Goal: Navigation & Orientation: Find specific page/section

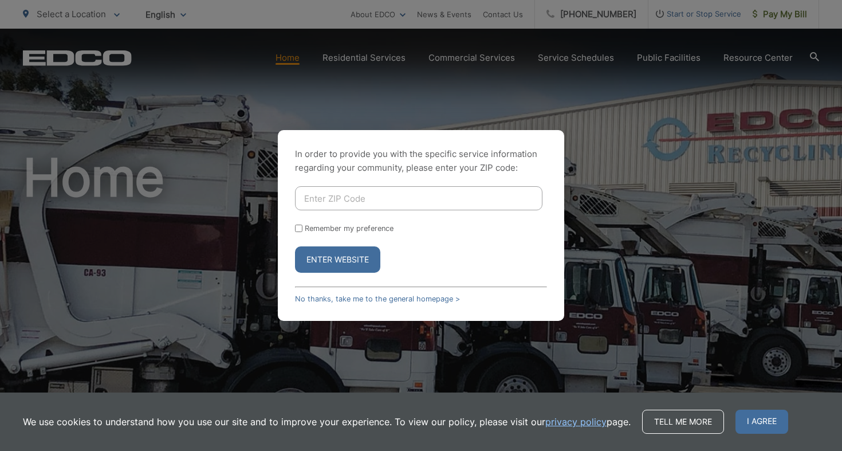
click at [411, 195] on input "Enter ZIP Code" at bounding box center [419, 198] width 248 height 24
type input "91977"
click at [367, 249] on button "Enter Website" at bounding box center [337, 259] width 85 height 26
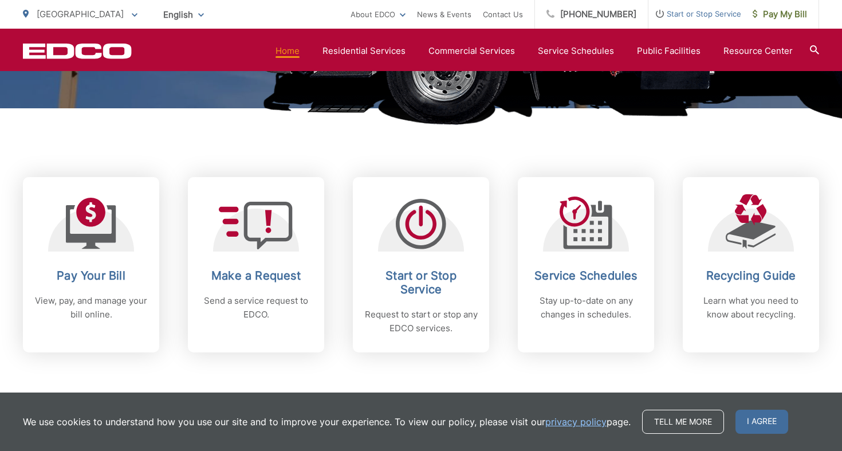
scroll to position [394, 0]
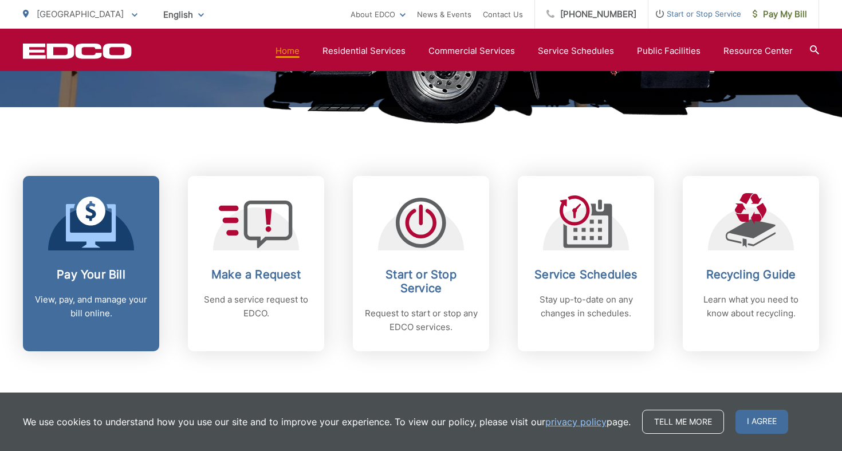
click at [84, 257] on link "Pay Your Bill View, pay, and manage your bill online." at bounding box center [91, 263] width 136 height 175
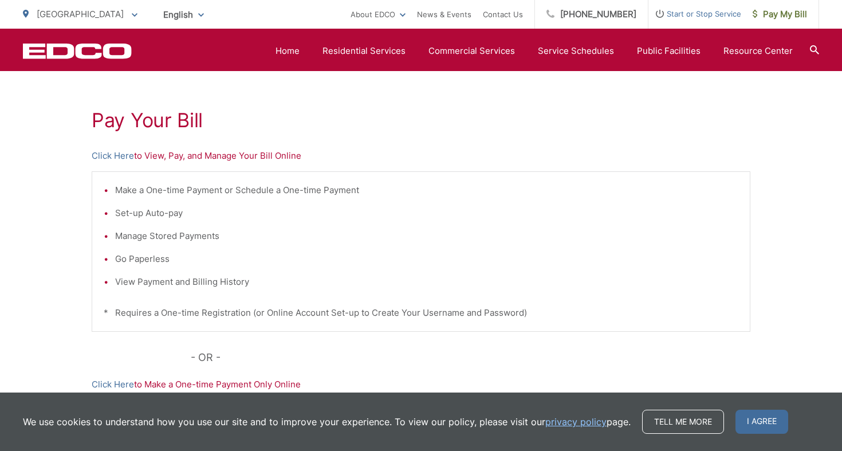
scroll to position [189, 0]
click at [766, 17] on span "Pay My Bill" at bounding box center [780, 14] width 54 height 14
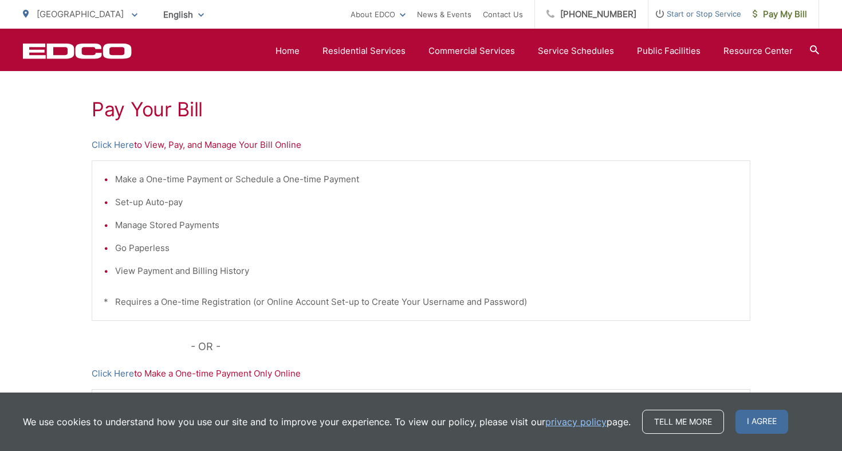
scroll to position [201, 0]
click at [127, 145] on link "Click Here" at bounding box center [113, 145] width 42 height 14
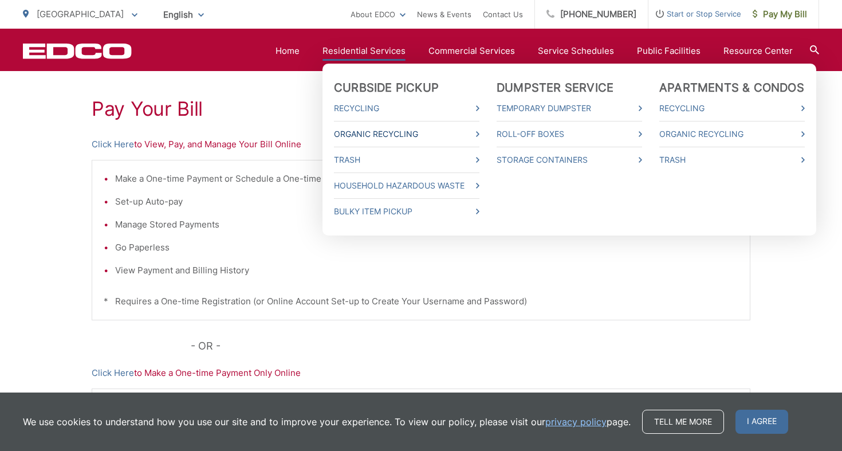
click at [406, 130] on link "Organic Recycling" at bounding box center [407, 134] width 146 height 14
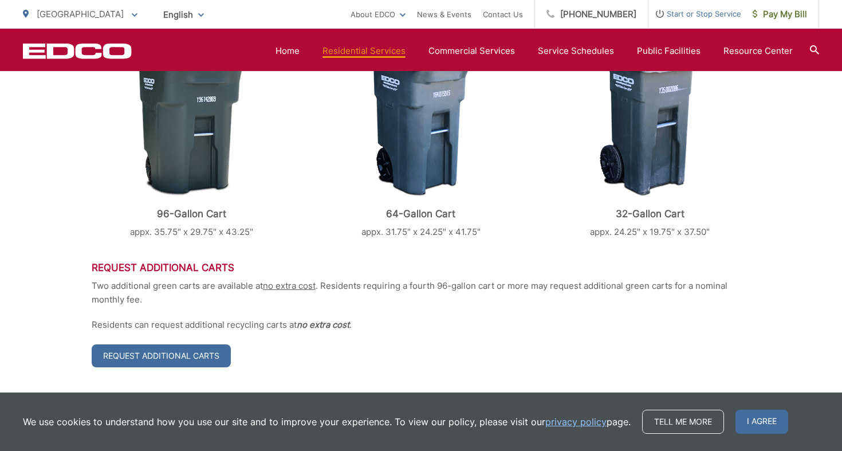
scroll to position [451, 0]
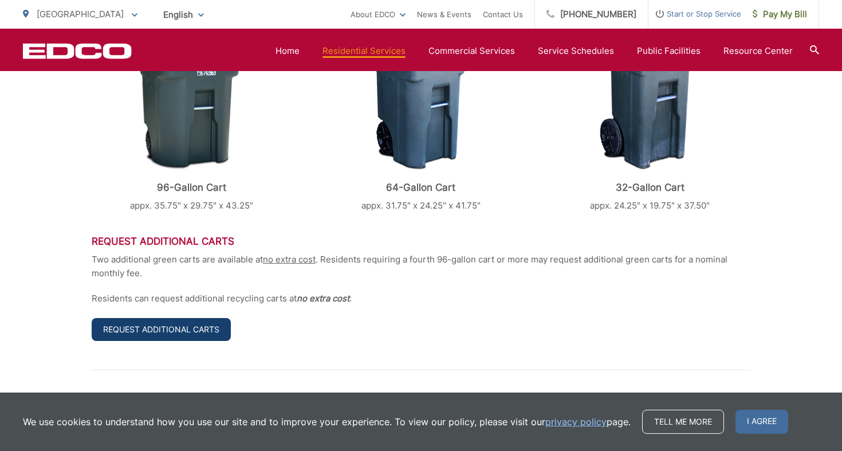
click at [209, 330] on link "Request Additional Carts" at bounding box center [161, 329] width 139 height 23
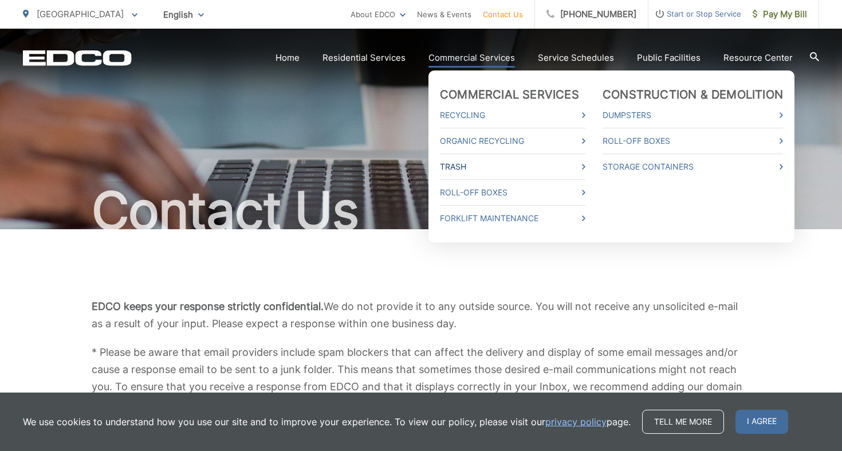
click at [473, 166] on link "Trash" at bounding box center [513, 167] width 146 height 14
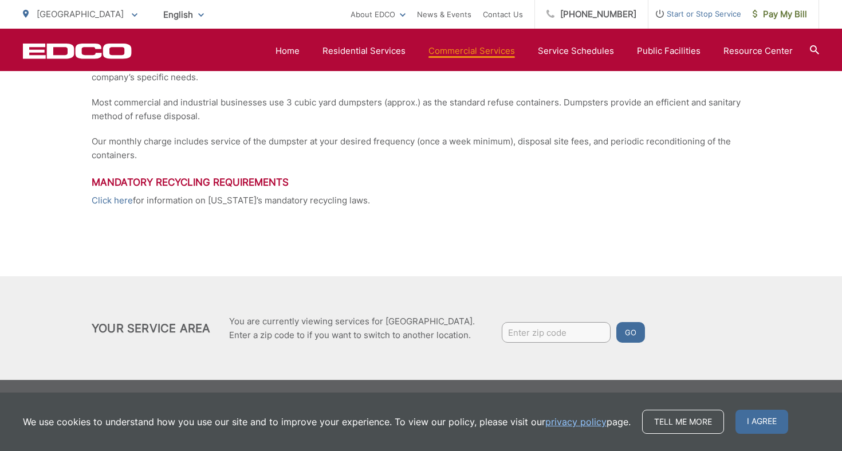
scroll to position [295, 0]
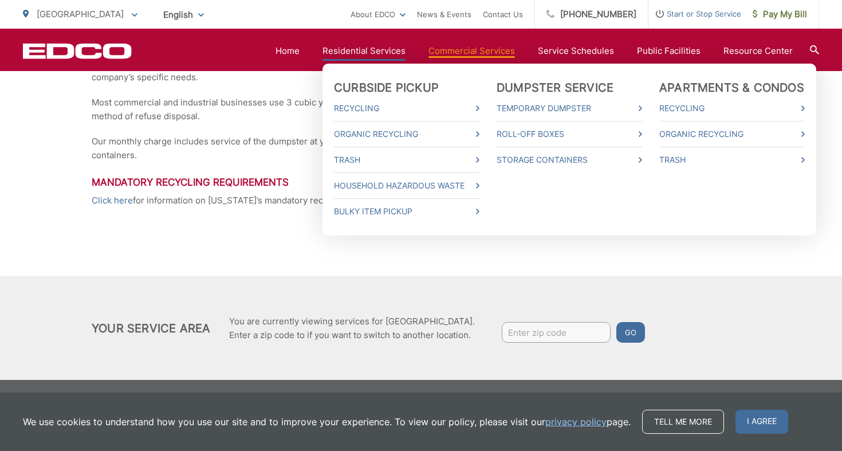
click at [382, 49] on link "Residential Services" at bounding box center [364, 51] width 83 height 14
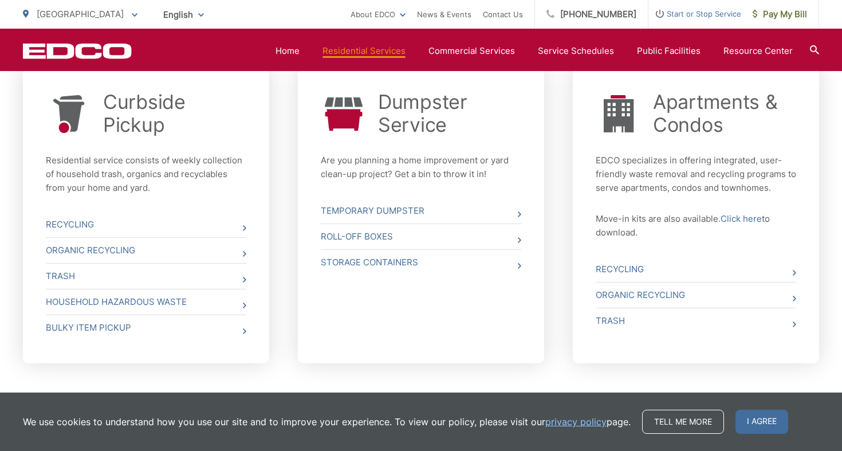
scroll to position [454, 0]
click at [198, 253] on link "Organic Recycling" at bounding box center [146, 250] width 201 height 25
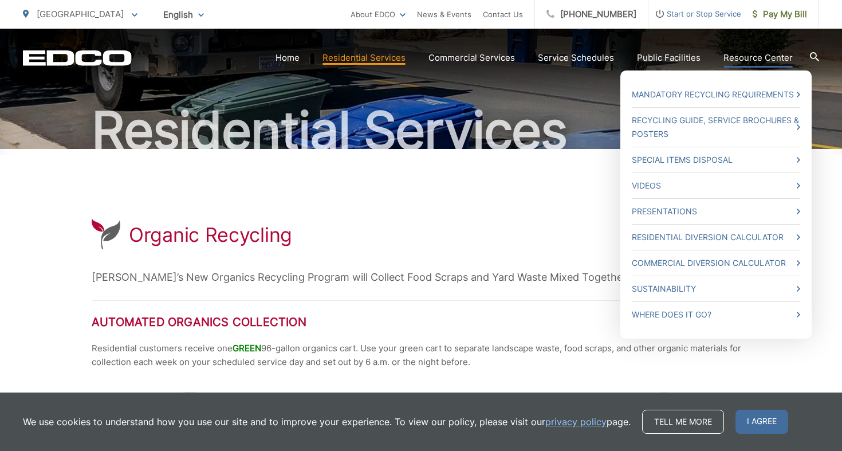
scroll to position [80, 0]
